Goal: Check status: Check status

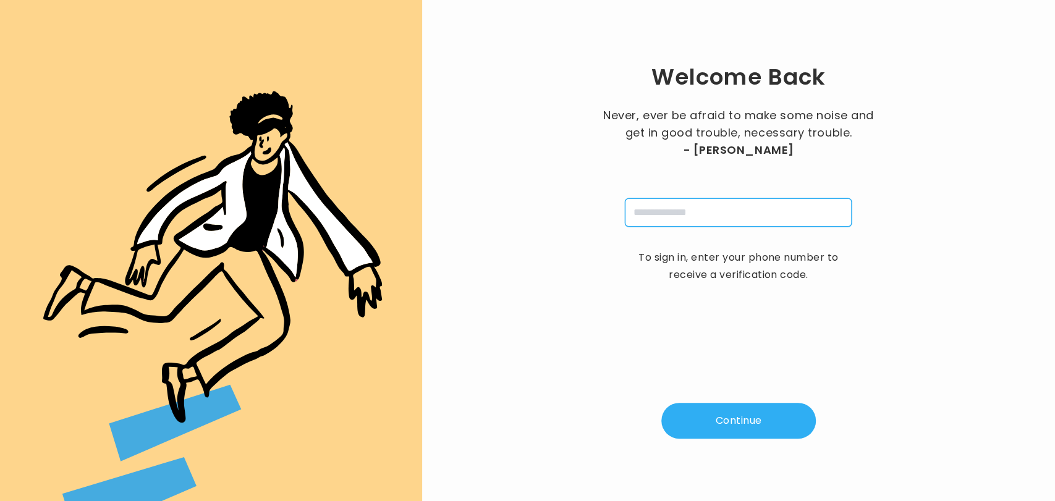
click at [657, 208] on input "tel" at bounding box center [738, 212] width 227 height 28
type input "**********"
click at [744, 414] on button "Continue" at bounding box center [738, 421] width 154 height 36
type input "*"
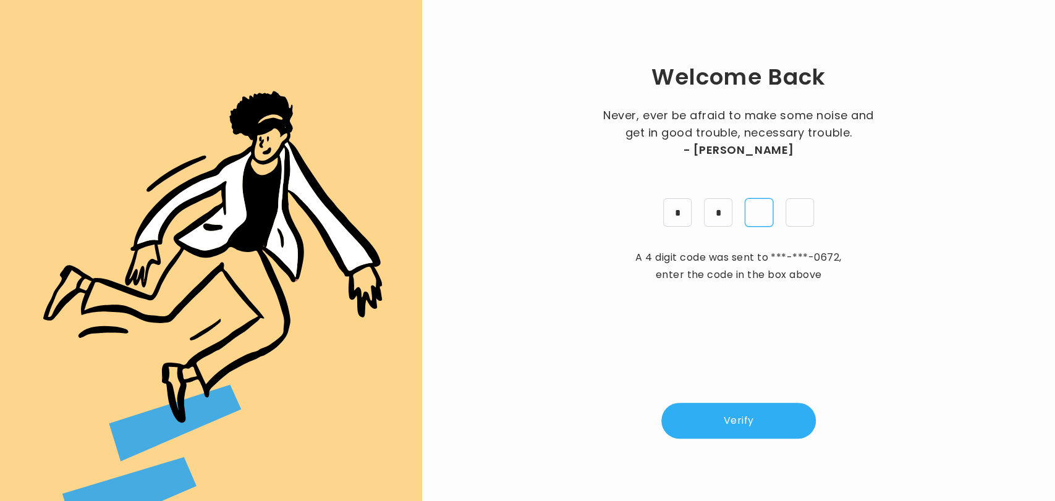
type input "*"
click at [744, 414] on button "Verify" at bounding box center [738, 421] width 154 height 36
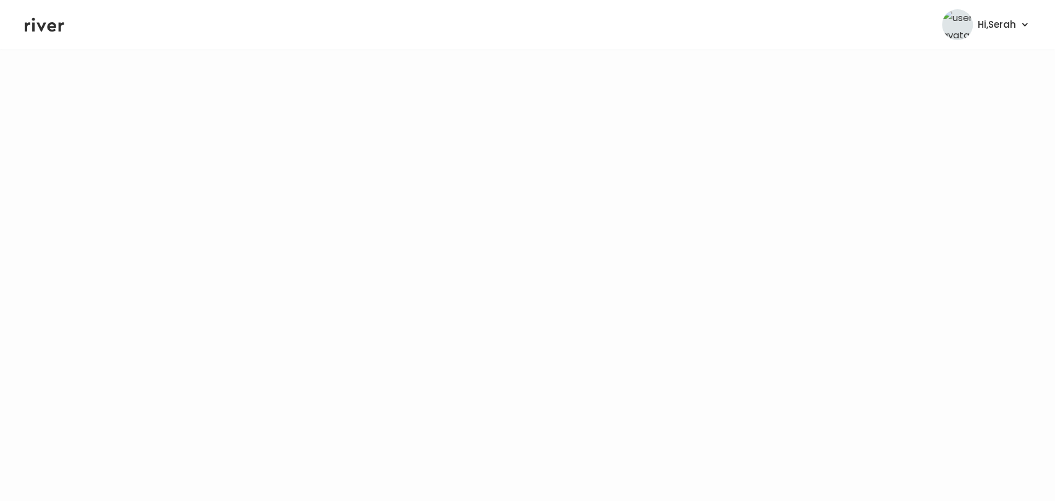
click at [53, 32] on icon at bounding box center [45, 24] width 40 height 19
